Goal: Entertainment & Leisure: Consume media (video, audio)

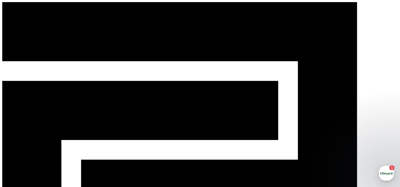
select select "**********"
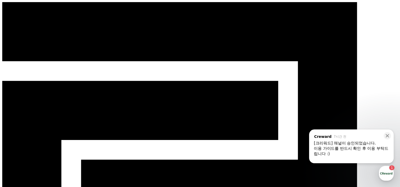
click at [376, 150] on div "이용 가이드를 반드시 확인 후 이용 부탁드립니다 :)" at bounding box center [351, 151] width 75 height 11
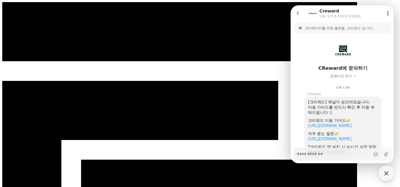
scroll to position [32, 0]
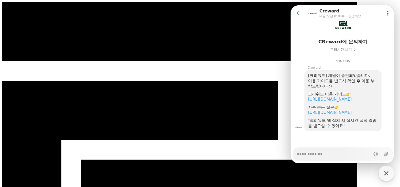
click at [352, 97] on link "[URL][DOMAIN_NAME]" at bounding box center [330, 99] width 44 height 5
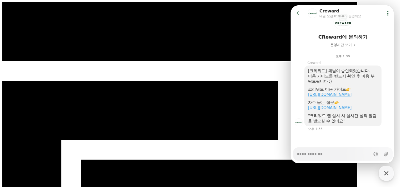
type textarea "*"
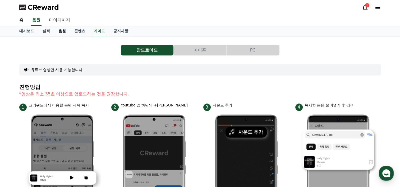
click at [59, 32] on link "음원" at bounding box center [62, 31] width 16 height 10
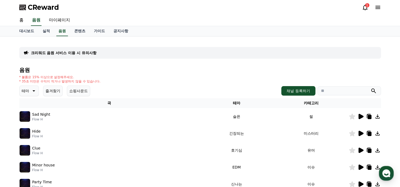
click at [25, 91] on p "테마" at bounding box center [25, 90] width 7 height 7
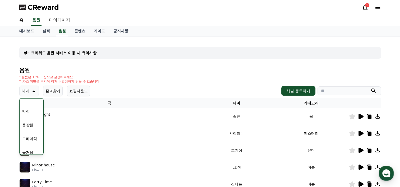
scroll to position [106, 0]
click at [32, 109] on button "웅장한" at bounding box center [27, 109] width 15 height 12
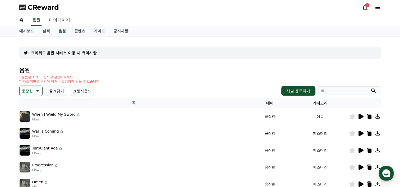
click at [361, 115] on icon at bounding box center [361, 116] width 5 height 5
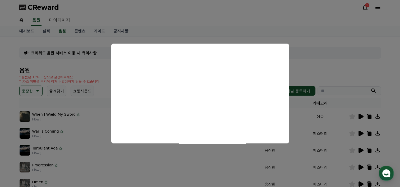
click at [327, 73] on button "close modal" at bounding box center [200, 93] width 400 height 187
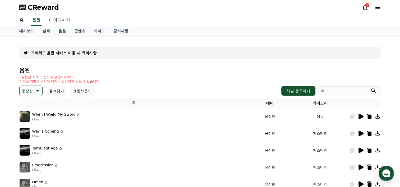
click at [360, 136] on icon at bounding box center [361, 133] width 6 height 6
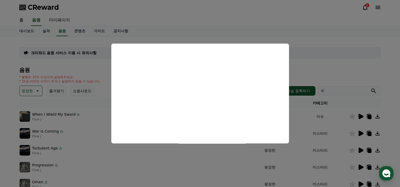
click at [201, 36] on button "close modal" at bounding box center [200, 93] width 400 height 187
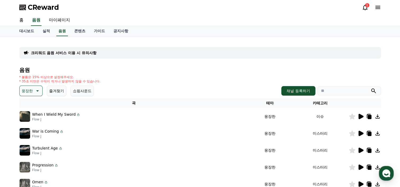
click at [70, 115] on p "When I Wield My Sword" at bounding box center [54, 115] width 44 height 6
click at [79, 116] on div "When I Wield My Sword Flow J" at bounding box center [134, 116] width 229 height 11
click at [76, 116] on icon at bounding box center [78, 115] width 4 height 4
click at [371, 118] on icon at bounding box center [370, 117] width 4 height 4
click at [46, 115] on p "When I Wield My Sword" at bounding box center [54, 115] width 44 height 6
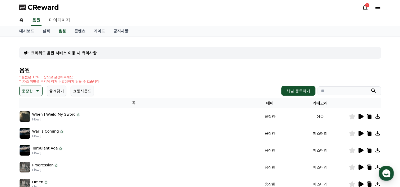
click at [360, 117] on icon at bounding box center [361, 116] width 5 height 5
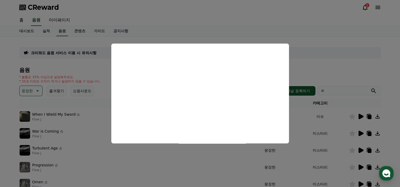
click at [310, 76] on button "close modal" at bounding box center [200, 93] width 400 height 187
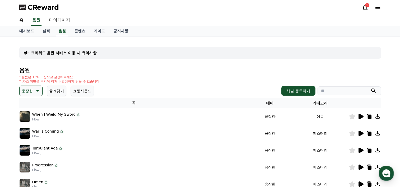
click at [43, 114] on p "When I Wield My Sword" at bounding box center [54, 115] width 44 height 6
click at [369, 115] on icon at bounding box center [370, 117] width 4 height 4
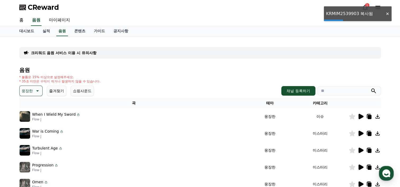
click at [337, 90] on input "search" at bounding box center [350, 91] width 64 height 9
paste input "**********"
type input "**********"
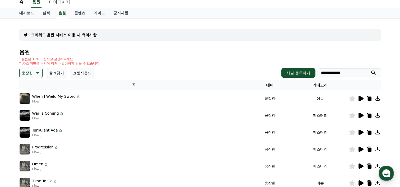
scroll to position [26, 0]
